Goal: Navigation & Orientation: Find specific page/section

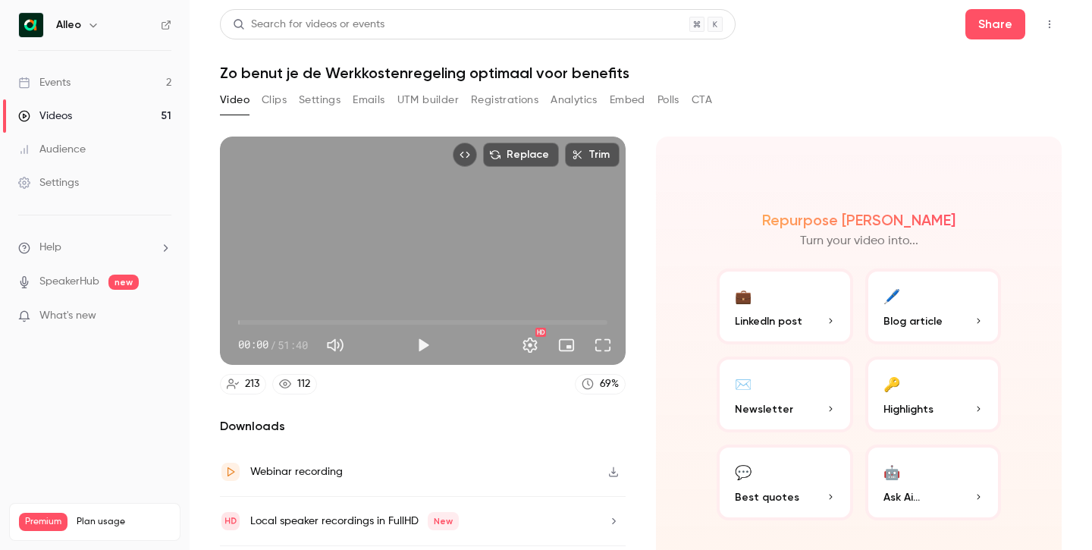
click at [80, 80] on link "Events 2" at bounding box center [94, 82] width 189 height 33
